Goal: Find specific page/section: Find specific page/section

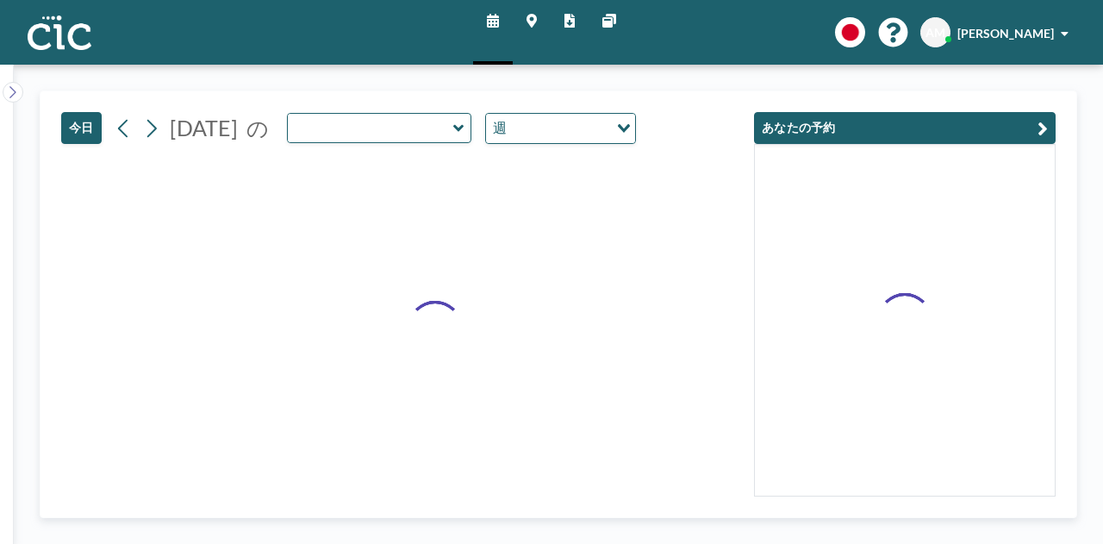
type input "Suisen"
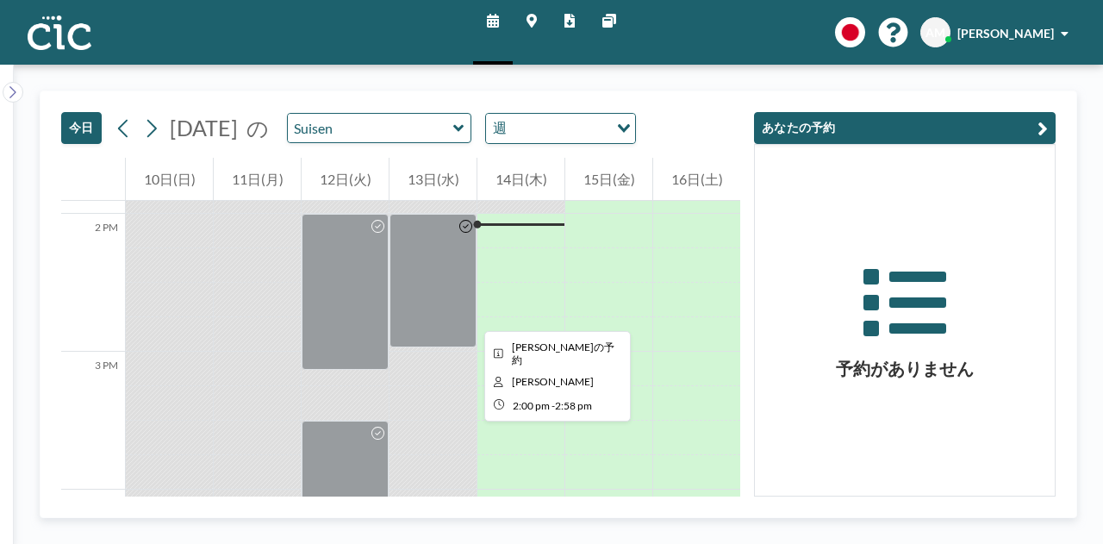
scroll to position [1924, 0]
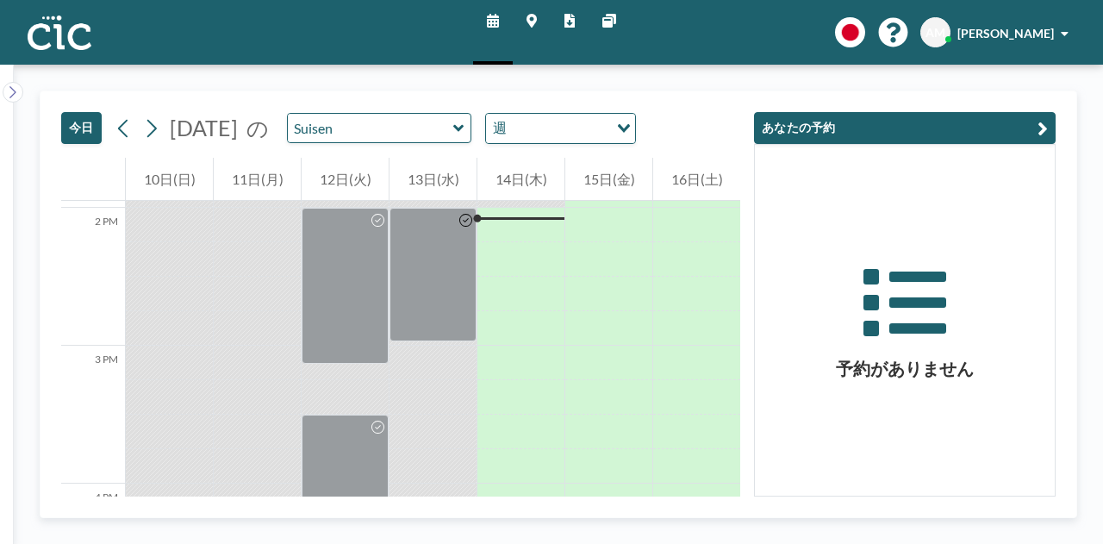
click at [447, 142] on div "[DATE] [DATE] の Suisen 週 Loading..." at bounding box center [348, 128] width 575 height 32
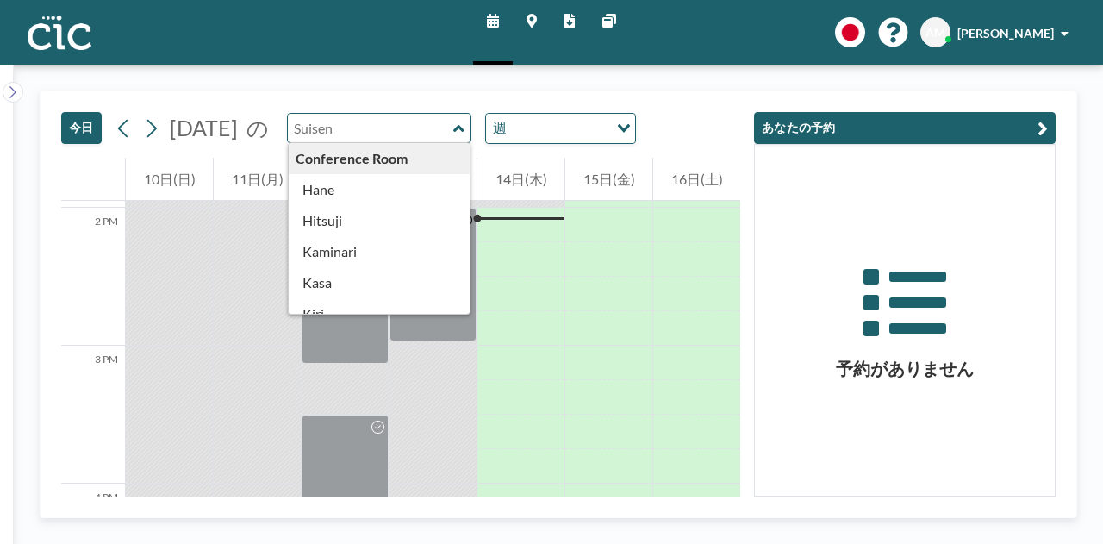
click at [453, 124] on input "text" at bounding box center [371, 128] width 166 height 28
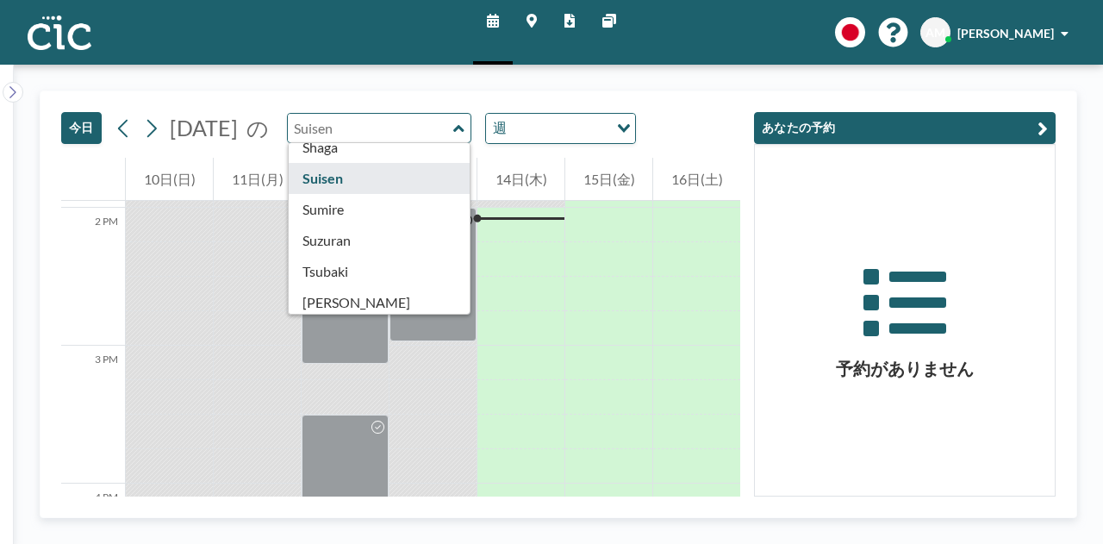
scroll to position [693, 0]
type input "Sumire"
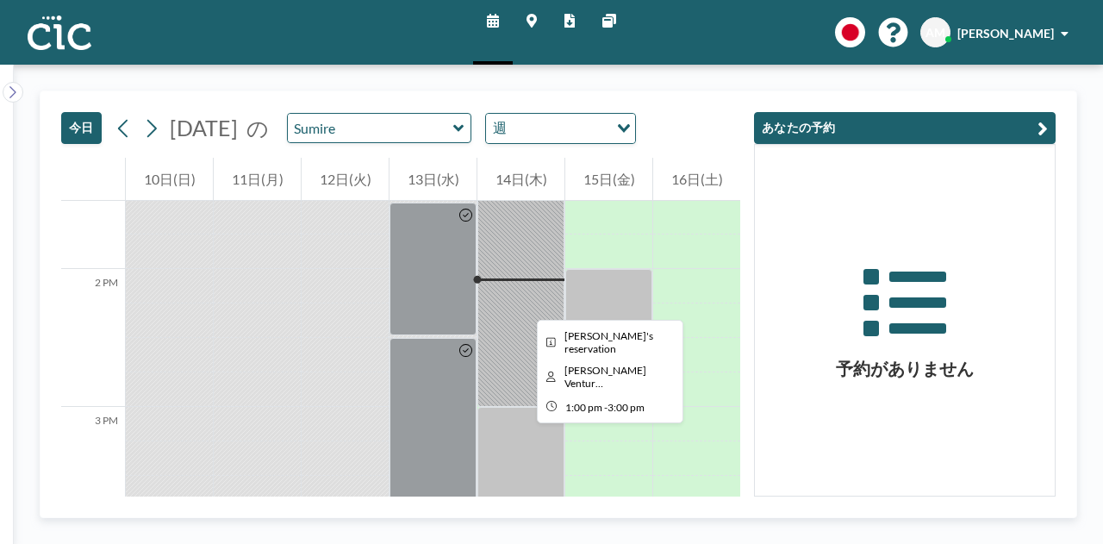
scroll to position [1862, 0]
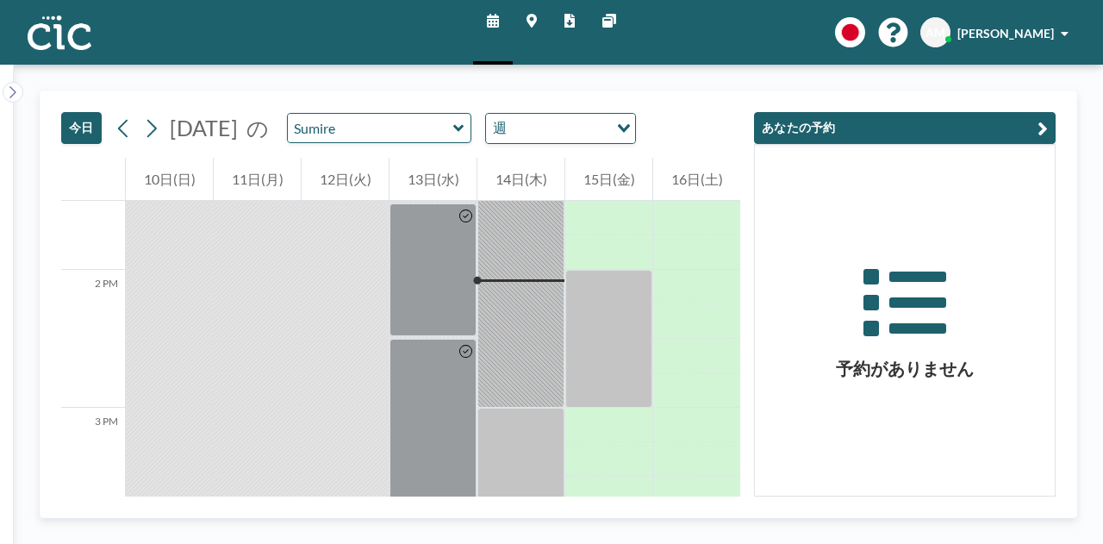
click at [524, 18] on link "マップ" at bounding box center [532, 32] width 38 height 65
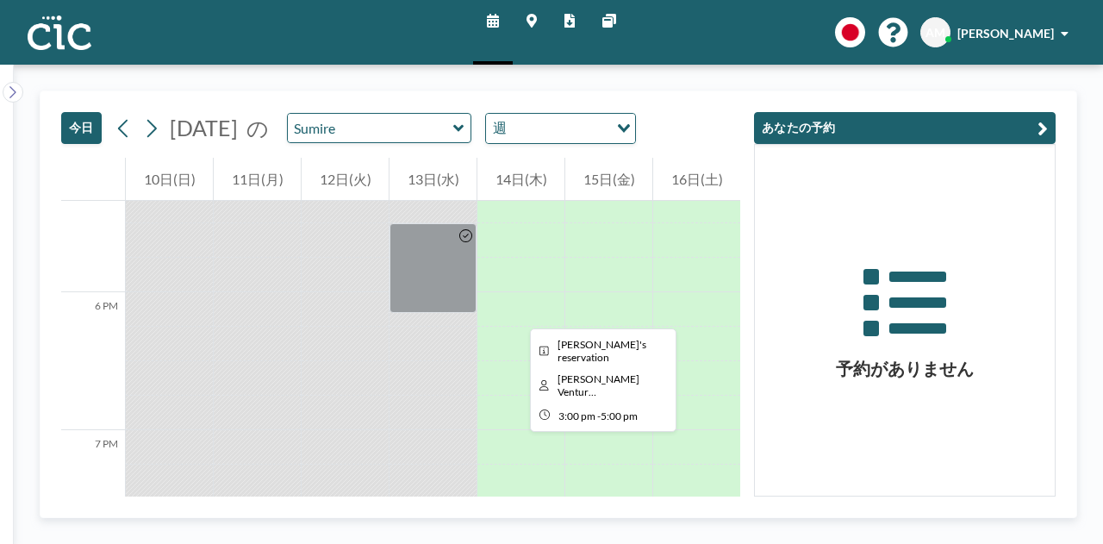
scroll to position [2392, 0]
